Goal: Information Seeking & Learning: Learn about a topic

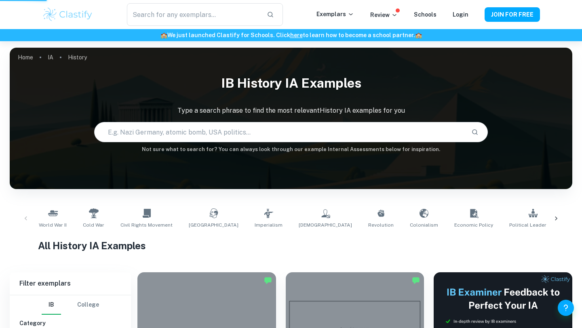
scroll to position [207, 0]
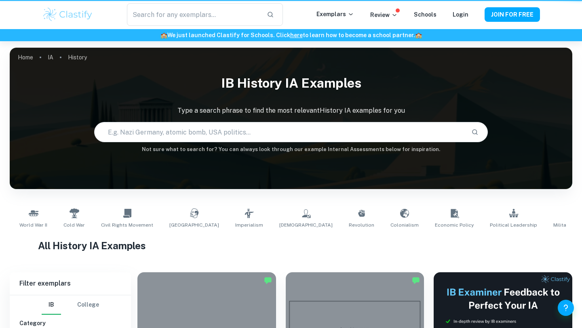
scroll to position [207, 0]
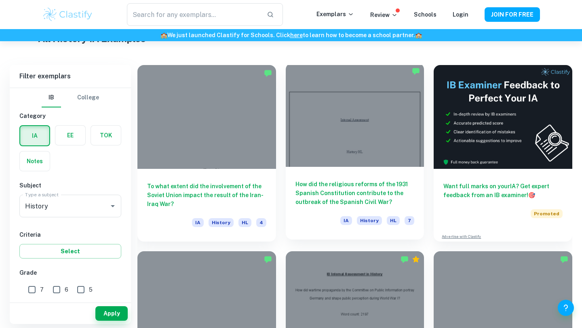
click at [342, 193] on h6 "How did the religious reforms of the 1931 Spanish Constitution contribute to th…" at bounding box center [354, 193] width 119 height 27
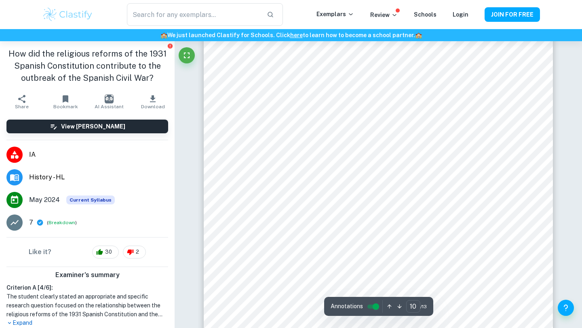
scroll to position [4678, 0]
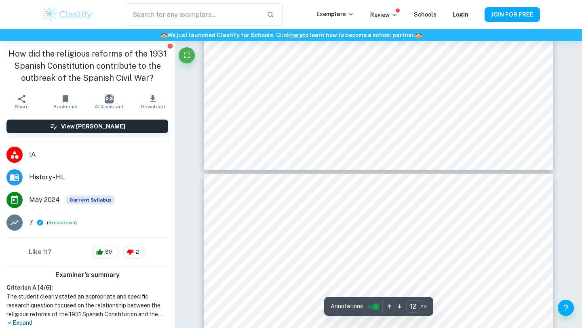
type input "13"
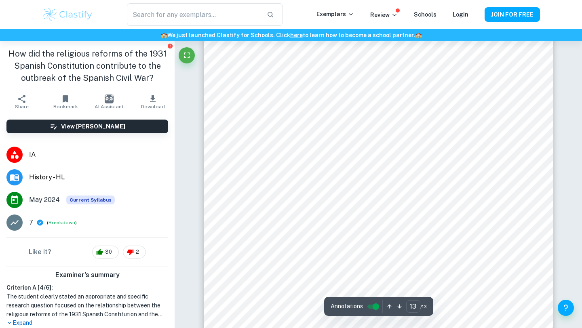
scroll to position [6176, 0]
